Goal: Transaction & Acquisition: Purchase product/service

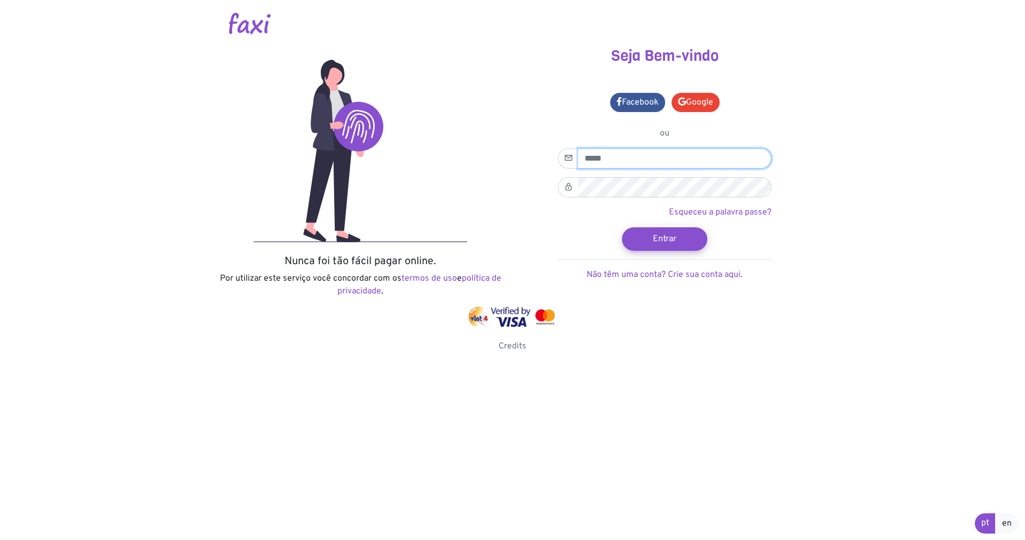
click at [590, 158] on input "email" at bounding box center [674, 158] width 193 height 20
type input "**********"
click at [622, 227] on button "Entrar" at bounding box center [664, 238] width 85 height 23
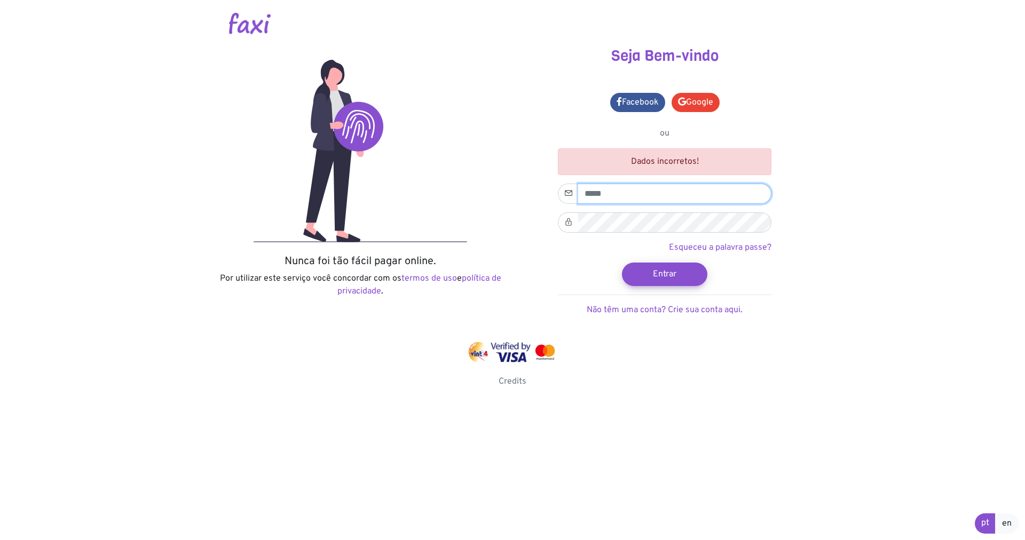
click at [614, 196] on input "email" at bounding box center [674, 194] width 193 height 20
type input "**********"
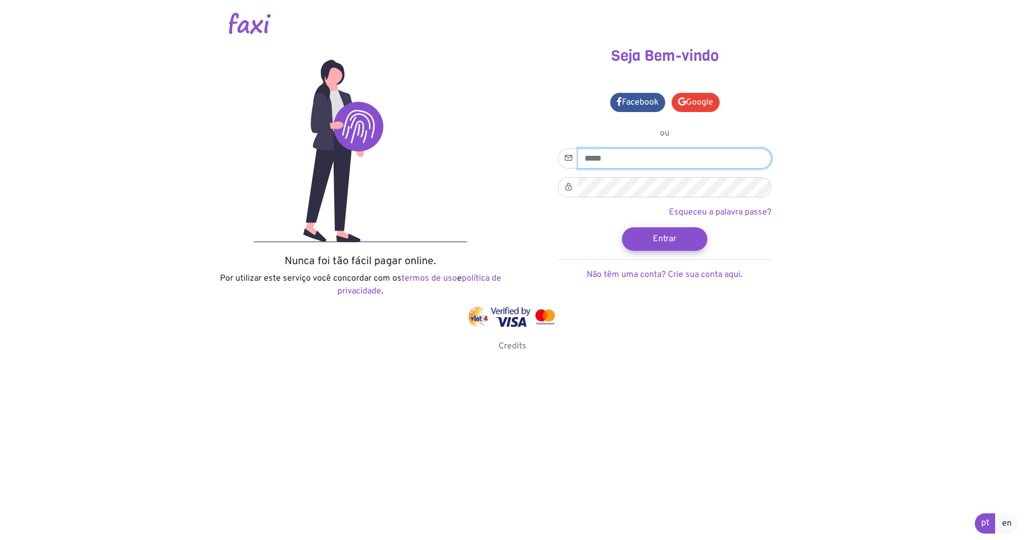
click at [582, 159] on input "email" at bounding box center [674, 158] width 193 height 20
type input "**********"
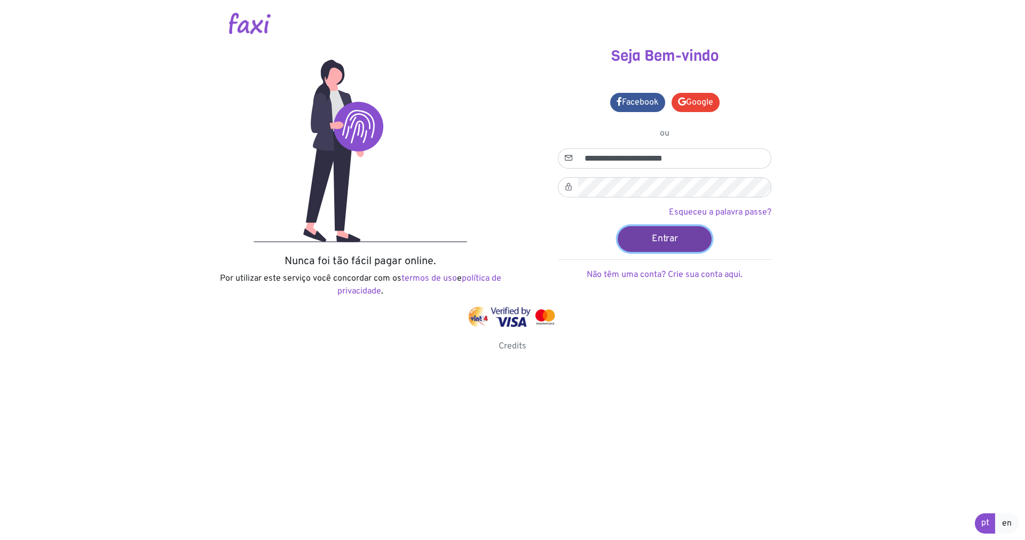
click at [656, 236] on button "Entrar" at bounding box center [665, 239] width 94 height 26
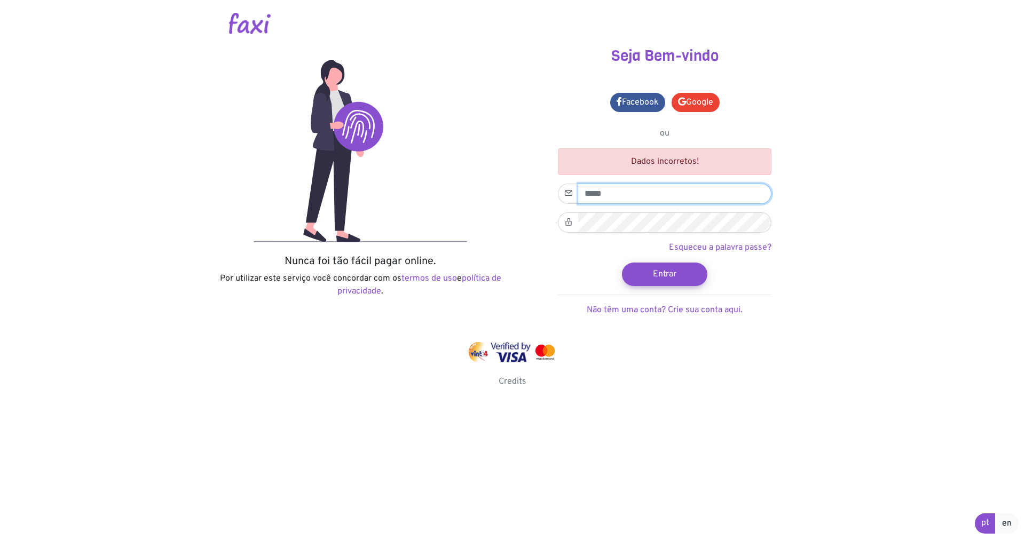
click at [595, 195] on input "email" at bounding box center [674, 194] width 193 height 20
type input "**********"
click at [622, 263] on button "Entrar" at bounding box center [664, 274] width 85 height 23
click at [593, 194] on input "email" at bounding box center [674, 194] width 193 height 20
click at [615, 198] on input "email" at bounding box center [674, 194] width 193 height 20
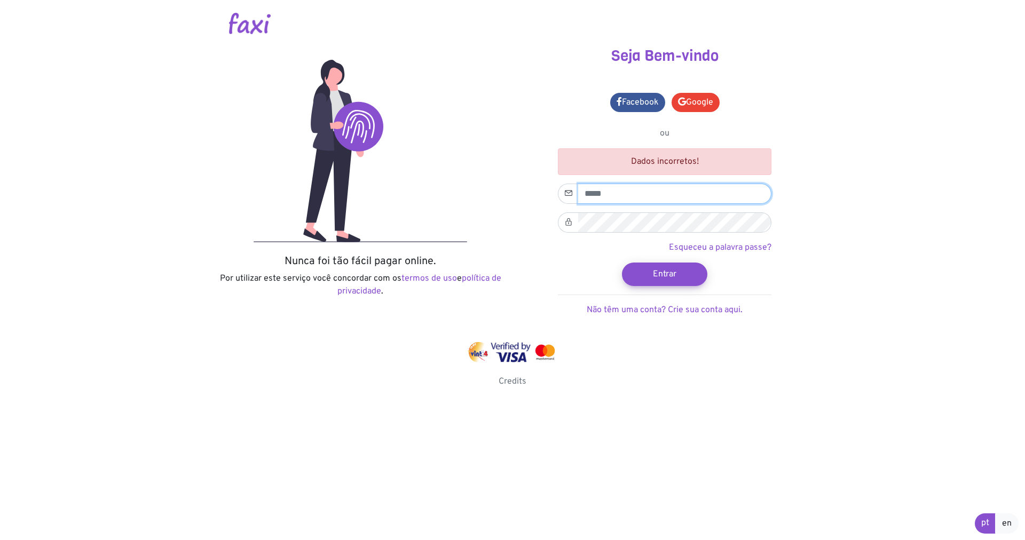
type input "**********"
click at [709, 249] on link "Esqueceu a palavra passe?" at bounding box center [720, 247] width 103 height 11
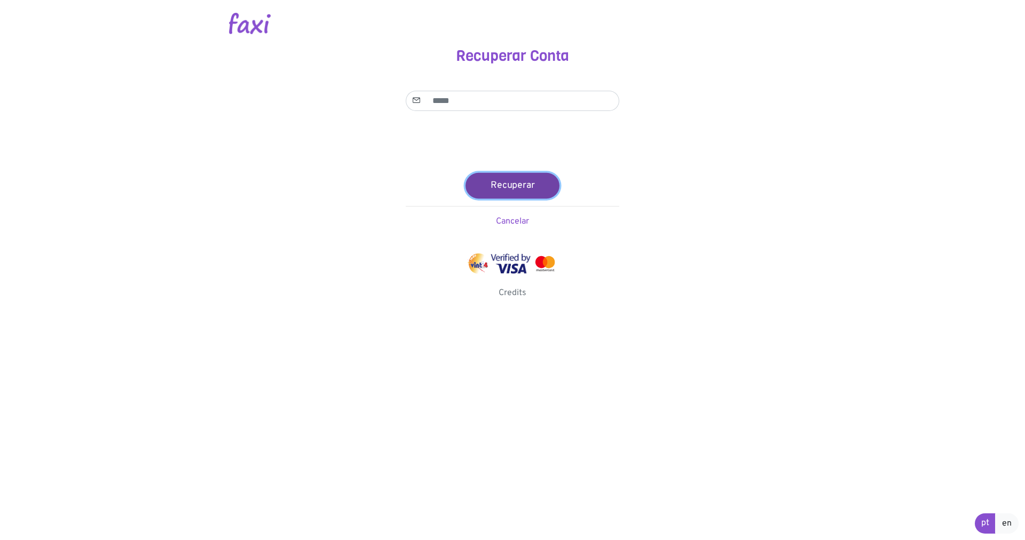
click at [525, 189] on button "Recuperar" at bounding box center [513, 185] width 94 height 26
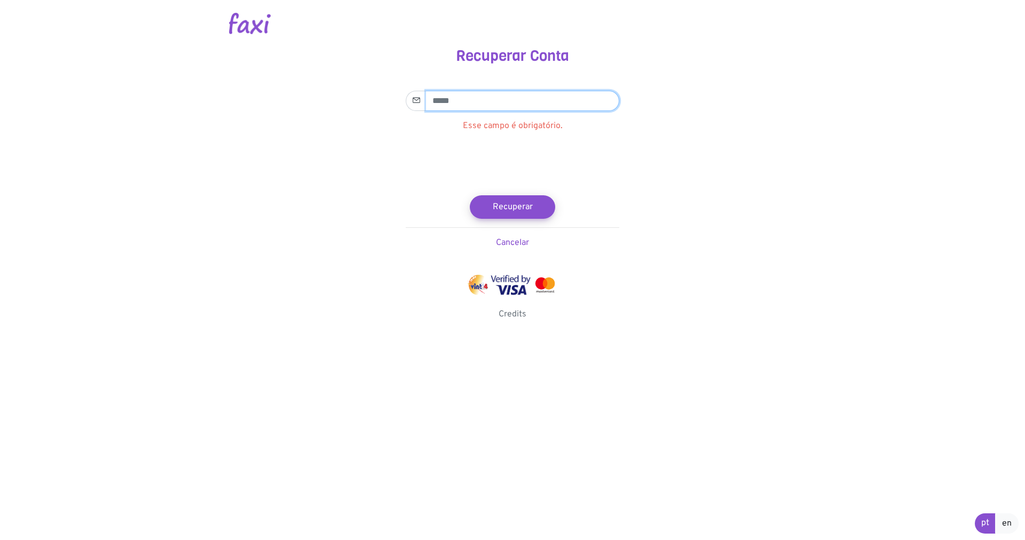
click at [436, 98] on input "email" at bounding box center [522, 101] width 193 height 20
type input "**********"
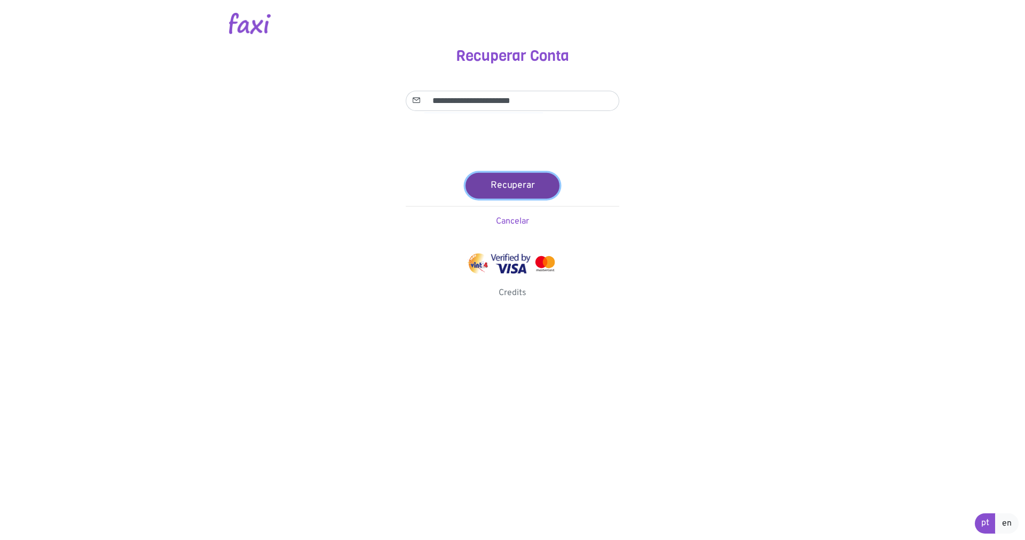
click at [505, 191] on button "Recuperar" at bounding box center [513, 185] width 94 height 26
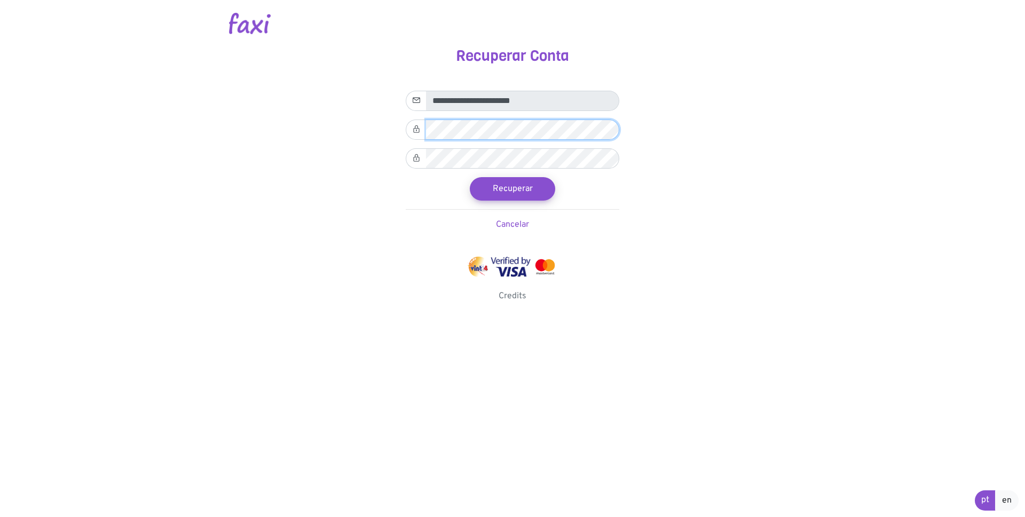
click at [470, 177] on button "Recuperar" at bounding box center [512, 188] width 85 height 23
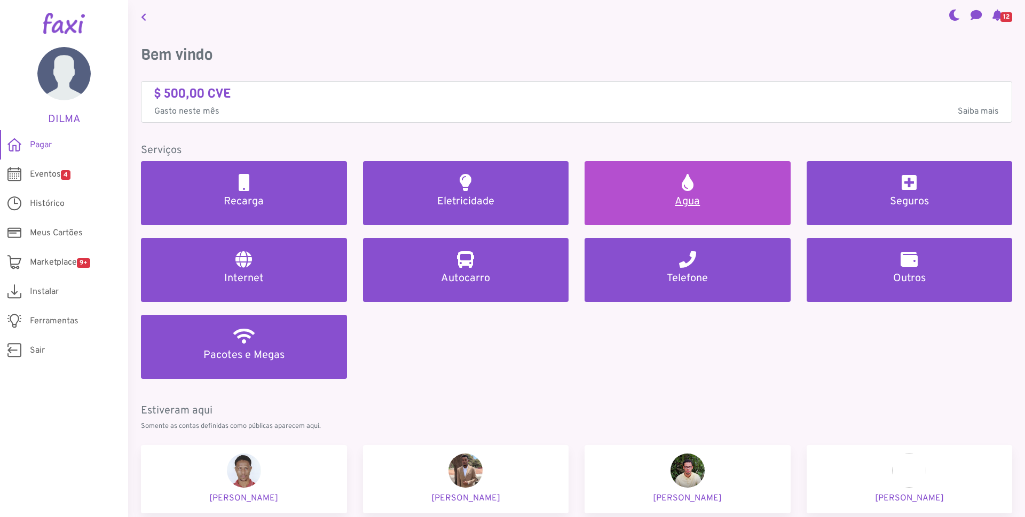
click at [688, 200] on h5 "Agua" at bounding box center [687, 201] width 180 height 13
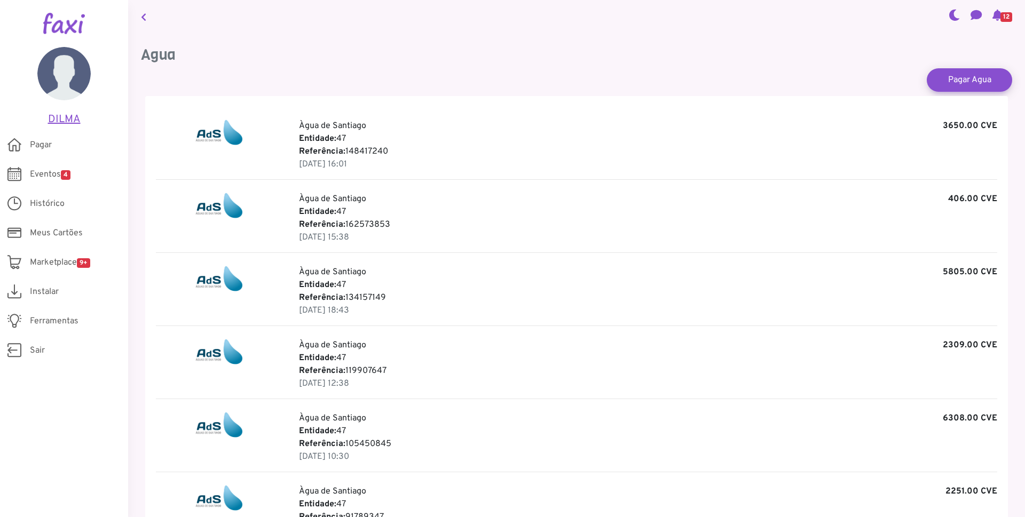
click at [58, 120] on h5 "DILMA" at bounding box center [64, 119] width 96 height 13
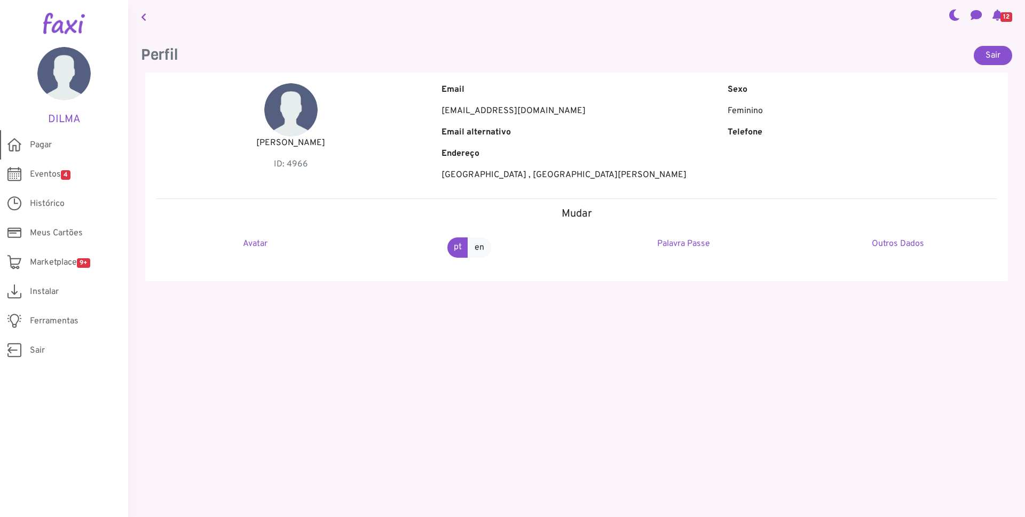
click at [35, 148] on span "Pagar" at bounding box center [41, 145] width 22 height 13
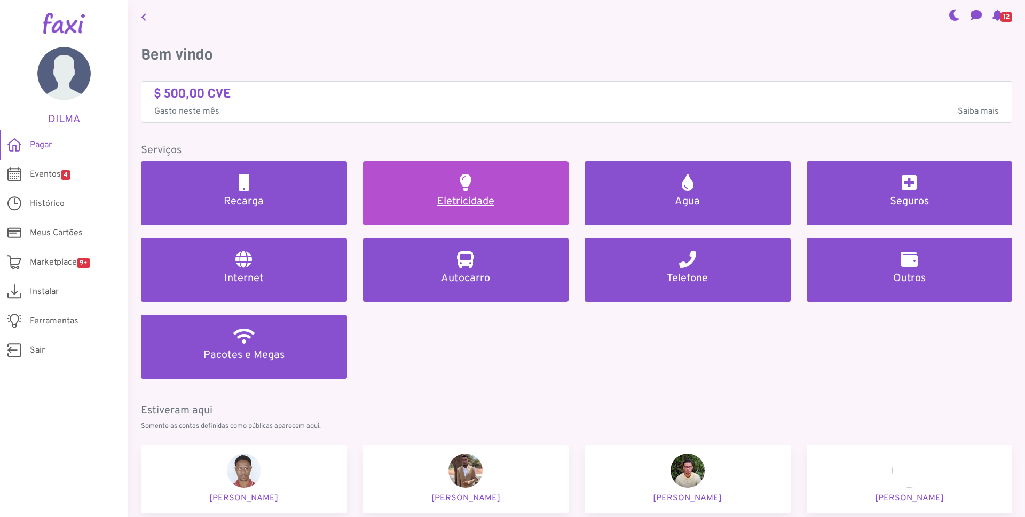
click at [450, 202] on h5 "Eletricidade" at bounding box center [466, 201] width 180 height 13
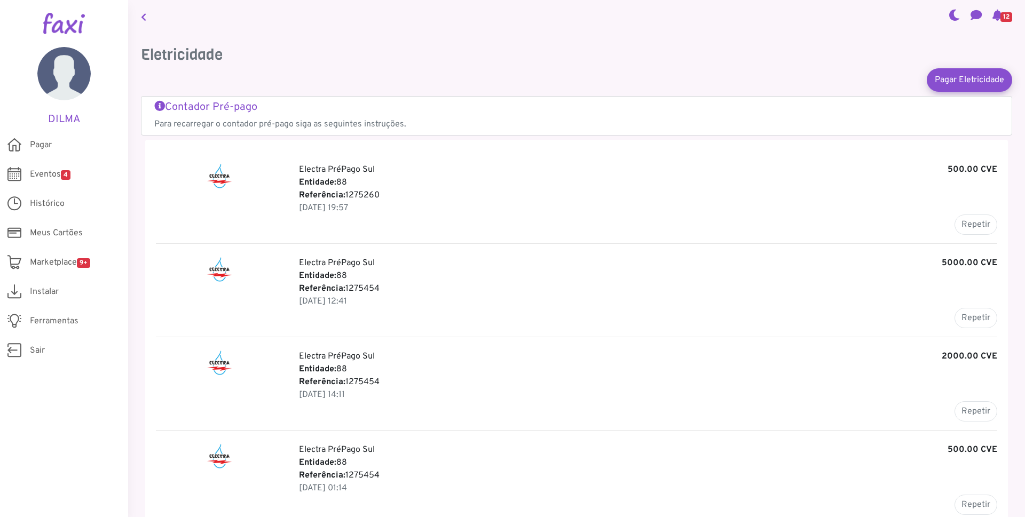
click at [820, 301] on p "[DATE] 12:41" at bounding box center [648, 301] width 698 height 13
click at [35, 147] on span "Pagar" at bounding box center [41, 145] width 22 height 13
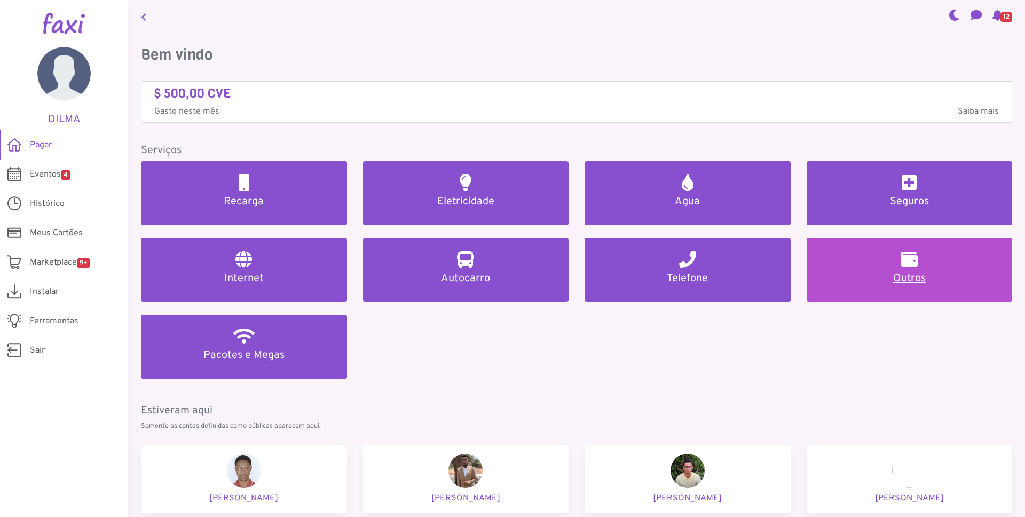
click at [903, 279] on h5 "Outros" at bounding box center [910, 278] width 180 height 13
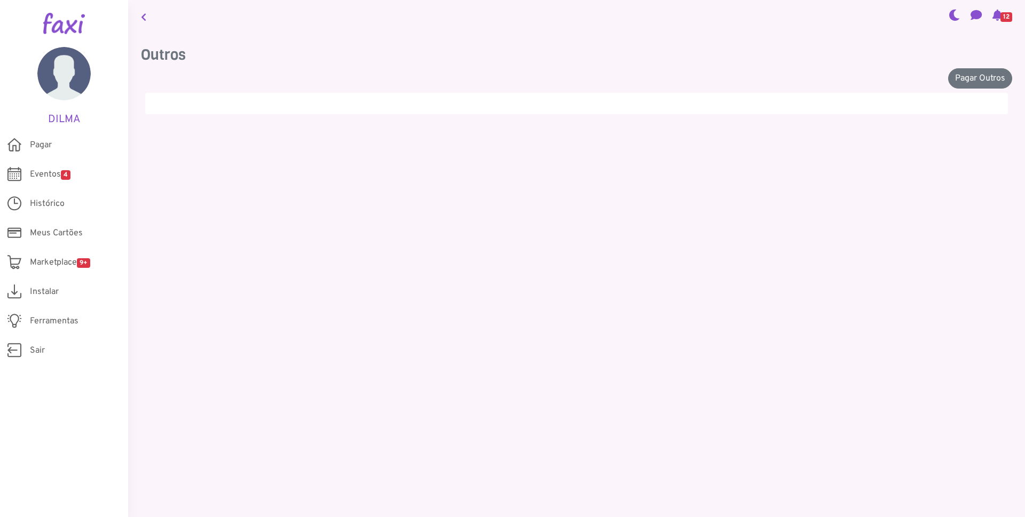
click at [143, 14] on icon at bounding box center [143, 17] width 5 height 9
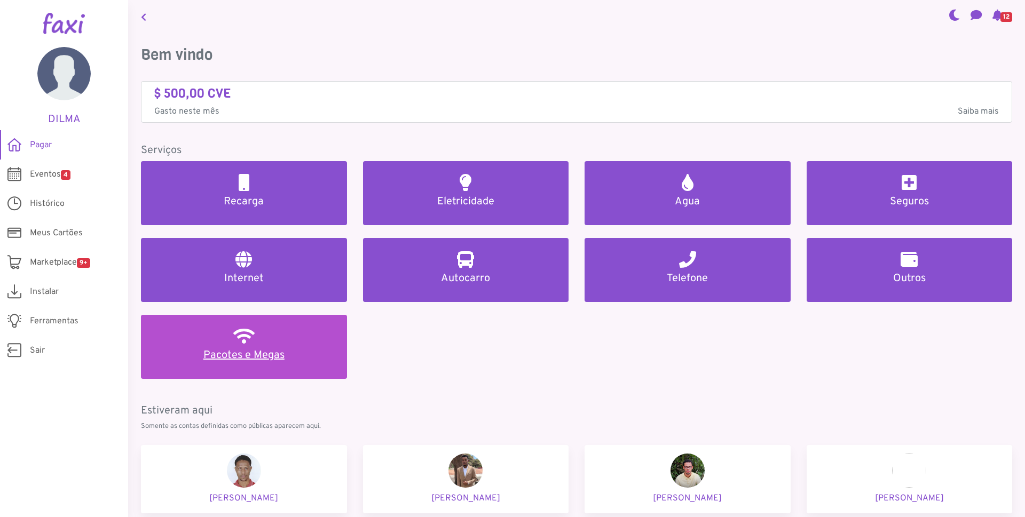
click at [237, 360] on h5 "Pacotes e Megas" at bounding box center [244, 355] width 180 height 13
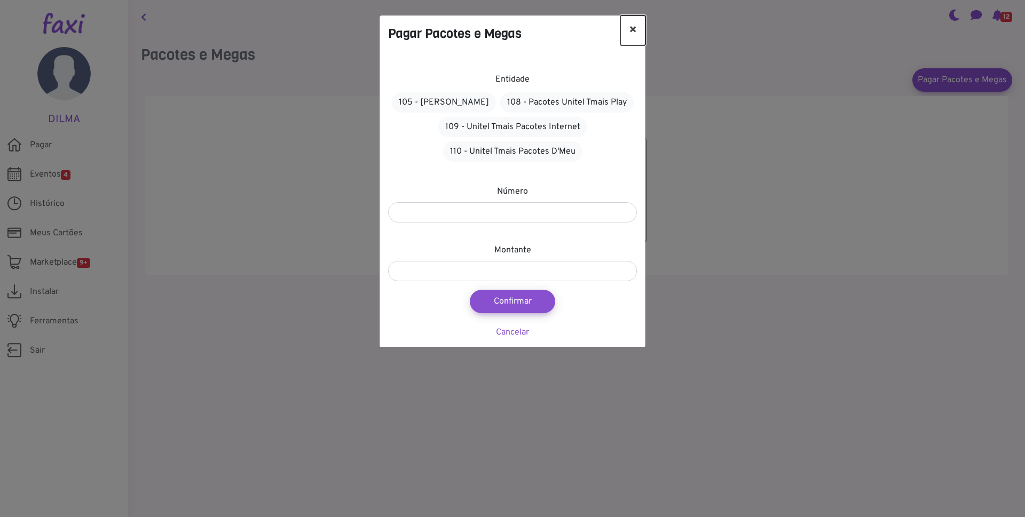
click at [633, 31] on button "×" at bounding box center [632, 30] width 25 height 30
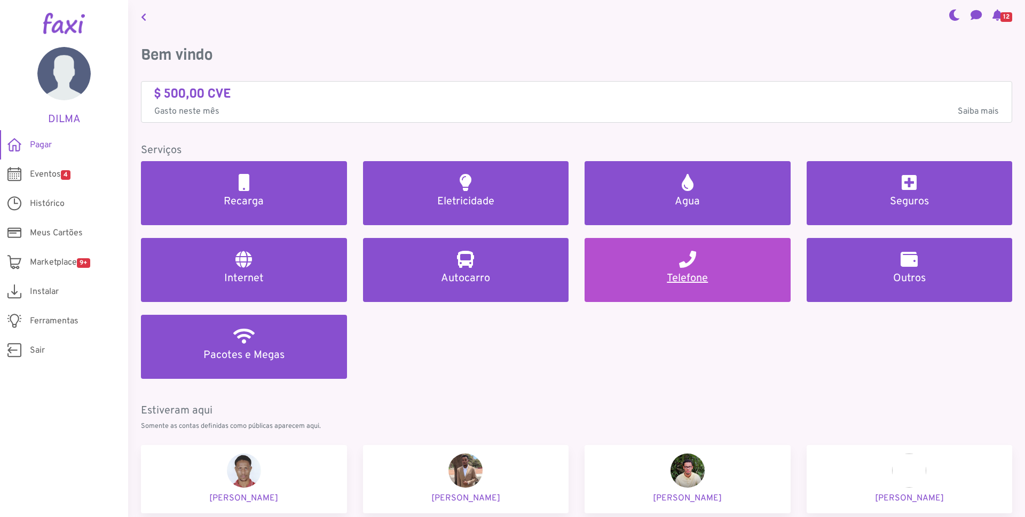
click at [692, 268] on h2 at bounding box center [687, 259] width 17 height 17
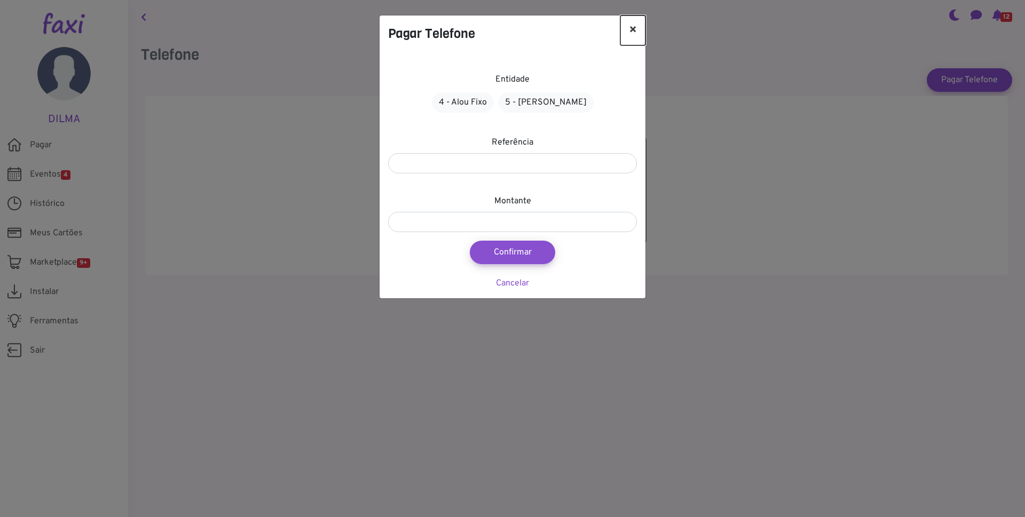
click at [633, 29] on button "×" at bounding box center [632, 30] width 25 height 30
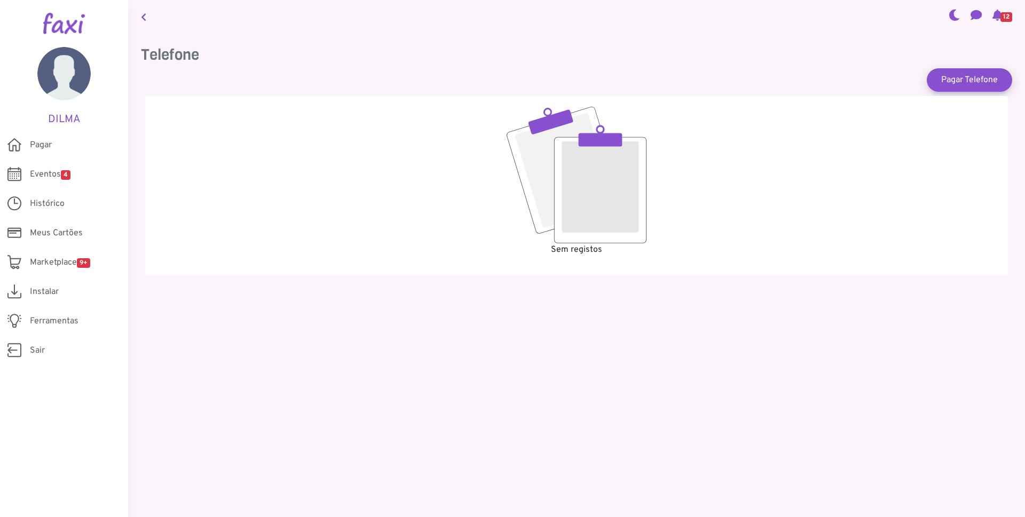
click at [141, 18] on icon at bounding box center [143, 17] width 5 height 9
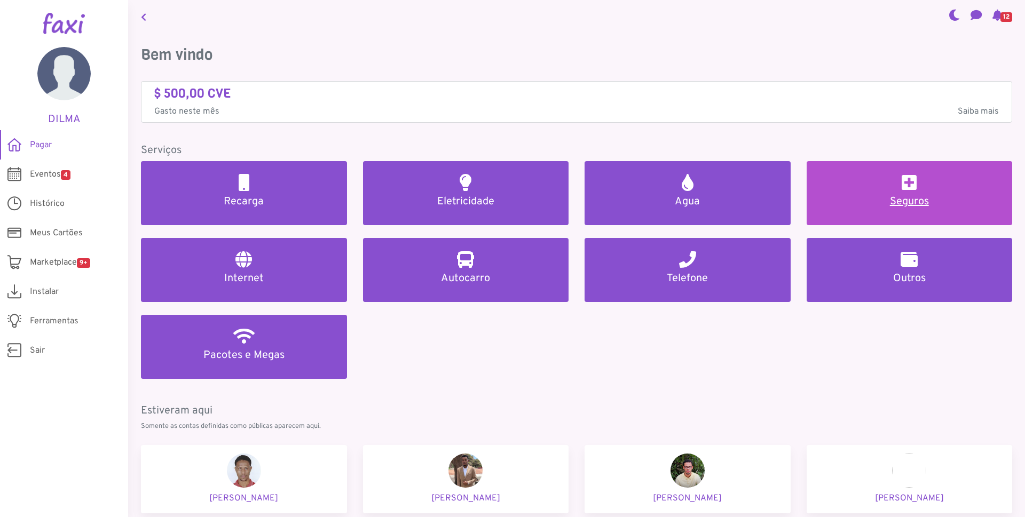
click at [897, 198] on h5 "Seguros" at bounding box center [910, 201] width 180 height 13
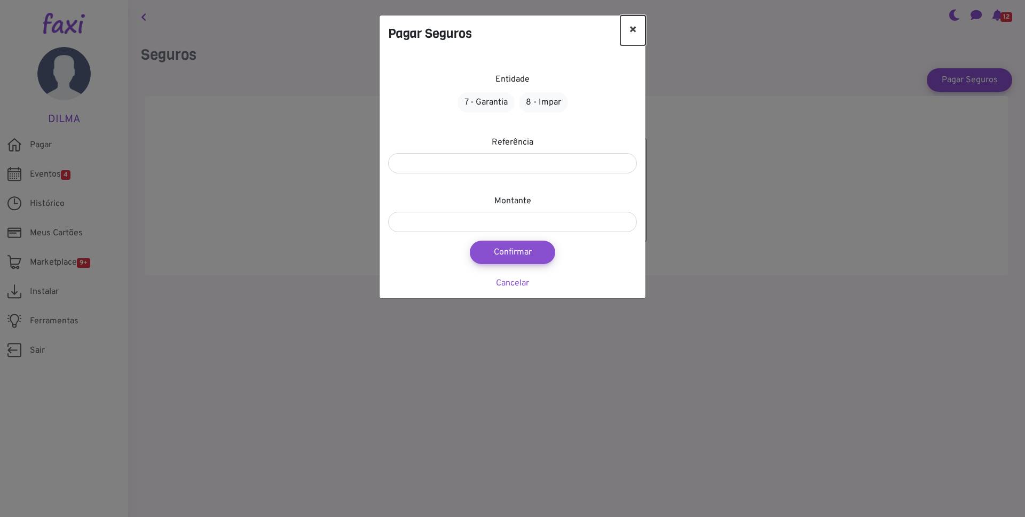
click at [630, 31] on button "×" at bounding box center [632, 30] width 25 height 30
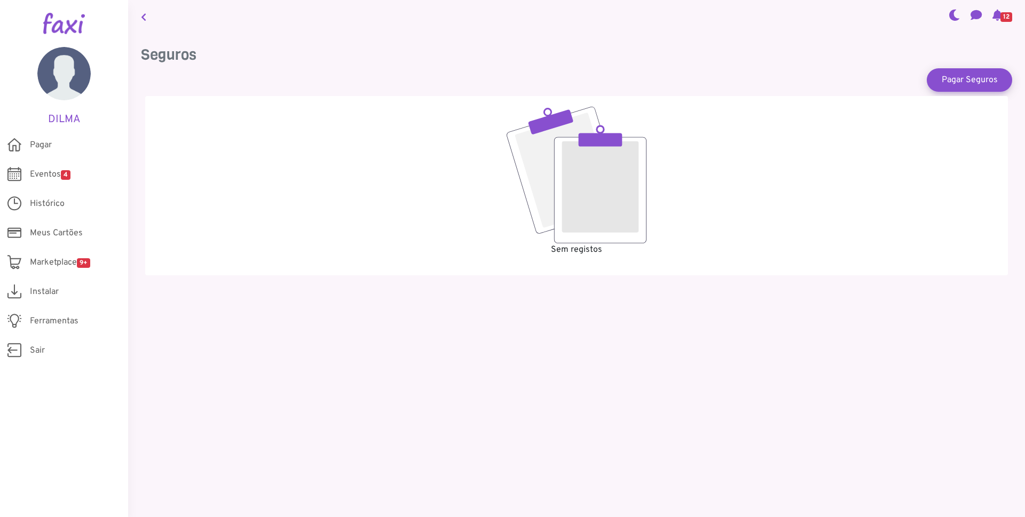
click at [144, 19] on icon at bounding box center [143, 17] width 5 height 9
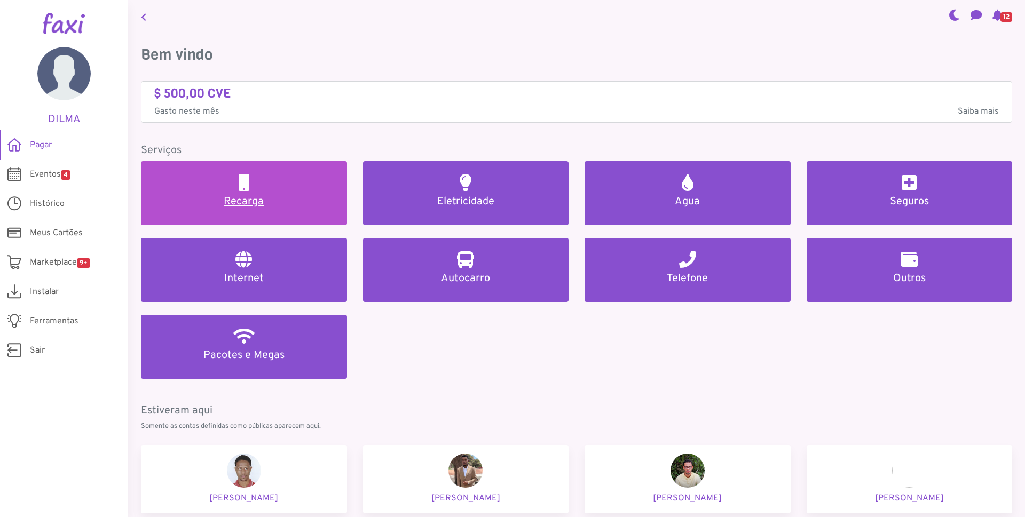
click at [257, 201] on h5 "Recarga" at bounding box center [244, 201] width 180 height 13
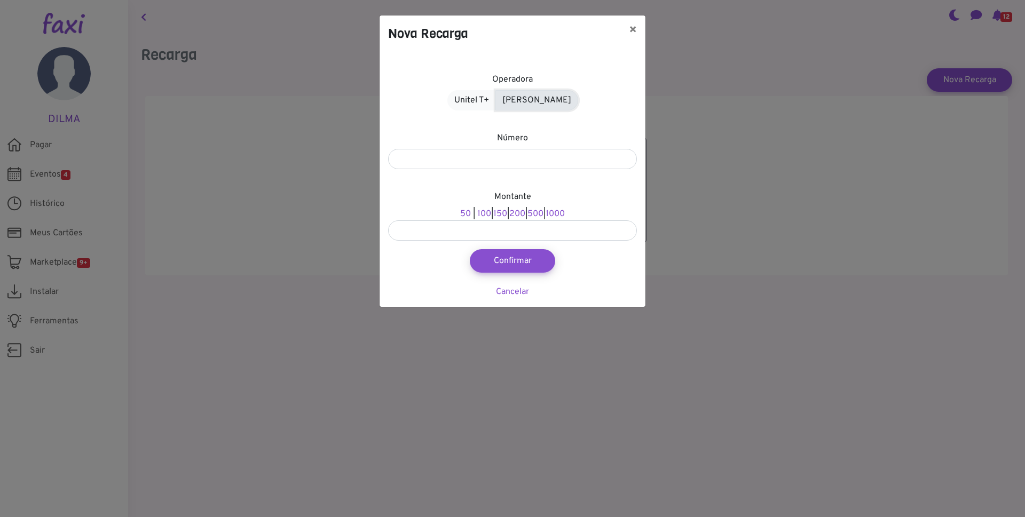
click at [534, 102] on link "[PERSON_NAME]" at bounding box center [536, 100] width 83 height 20
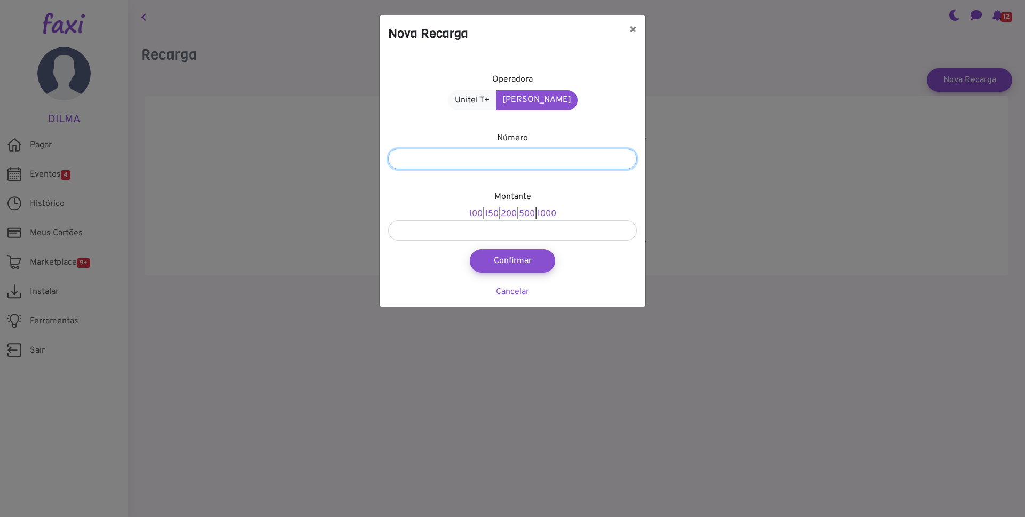
click at [437, 162] on input "number" at bounding box center [512, 159] width 249 height 20
type input "*******"
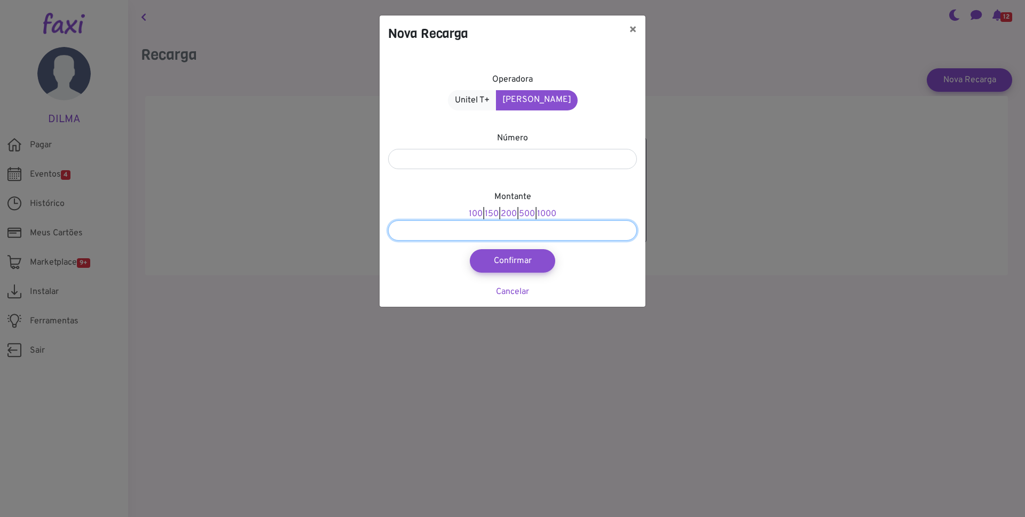
click at [468, 234] on input "number" at bounding box center [512, 231] width 249 height 20
type input "***"
click at [604, 185] on div "Operadora Unitel T+ Alou Móvel Número ******* [PERSON_NAME] 100 | 150 | 200 | 5…" at bounding box center [513, 179] width 266 height 255
click at [631, 29] on button "×" at bounding box center [632, 30] width 25 height 30
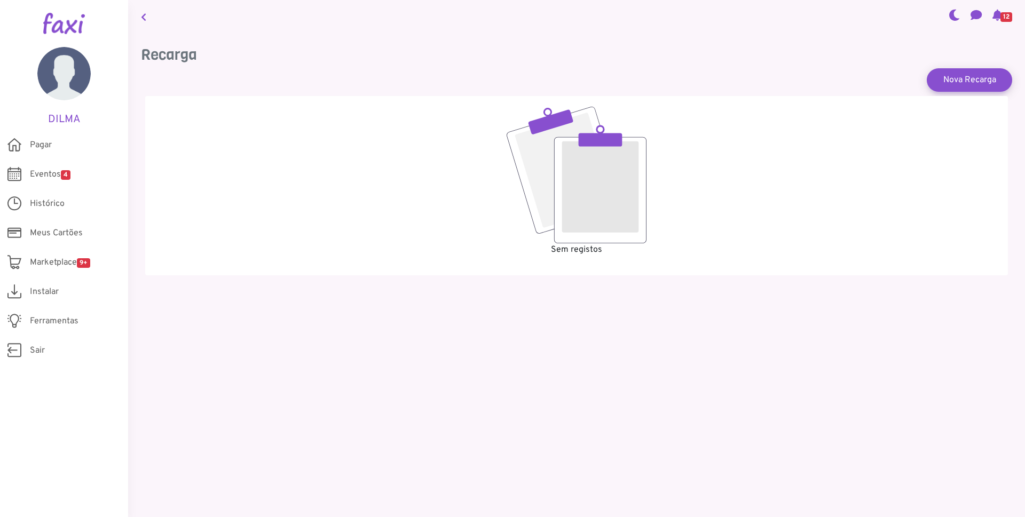
click at [141, 15] on icon at bounding box center [143, 17] width 5 height 9
click at [141, 16] on icon at bounding box center [143, 17] width 5 height 9
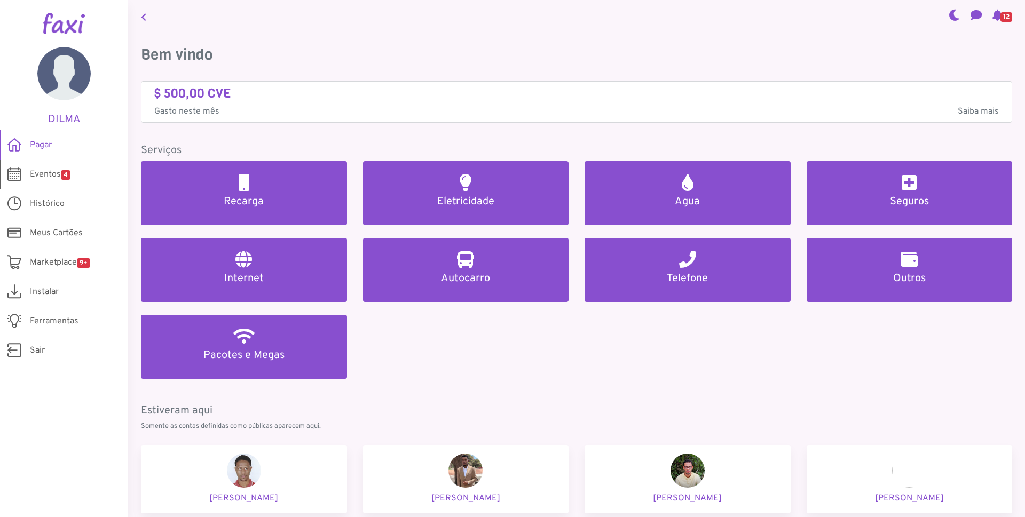
click at [39, 173] on span "Eventos 4" at bounding box center [50, 174] width 41 height 13
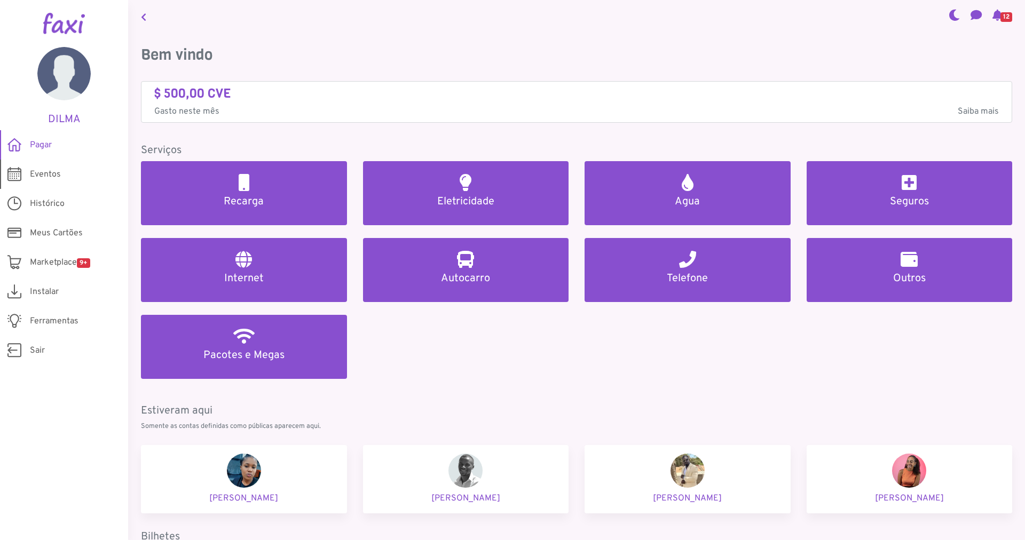
click at [43, 175] on span "Eventos" at bounding box center [45, 174] width 31 height 13
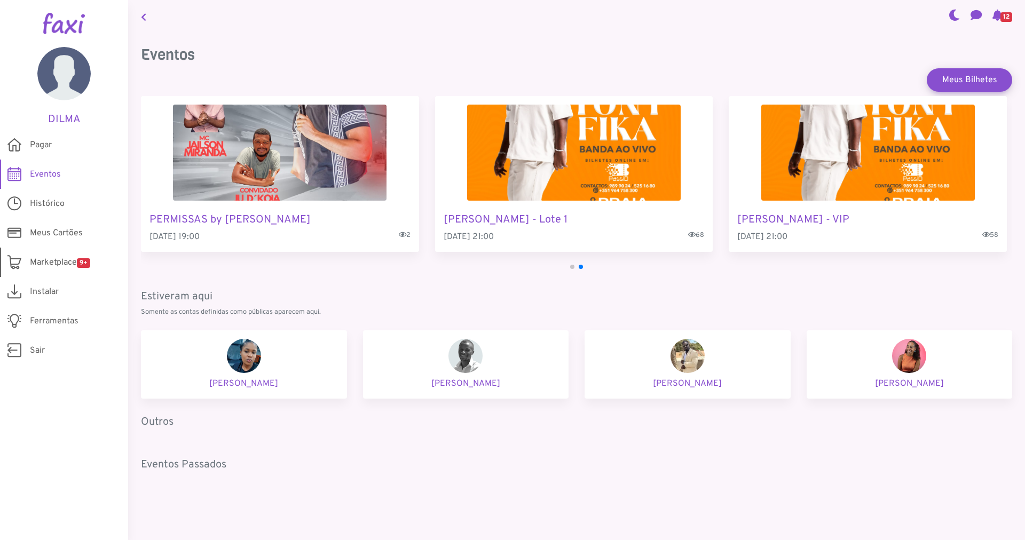
click at [49, 261] on span "Marketplace 9+" at bounding box center [60, 262] width 60 height 13
